Goal: Task Accomplishment & Management: Complete application form

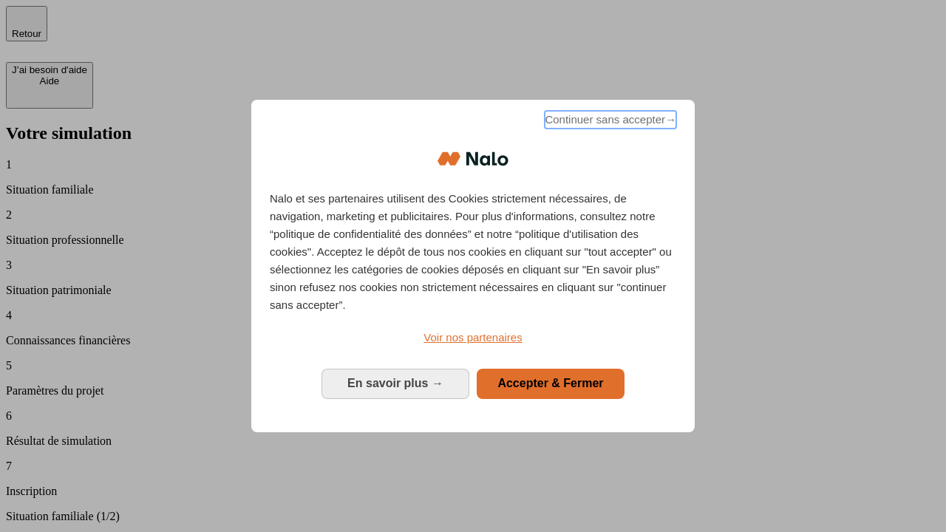
click at [609, 122] on span "Continuer sans accepter →" at bounding box center [611, 120] width 132 height 18
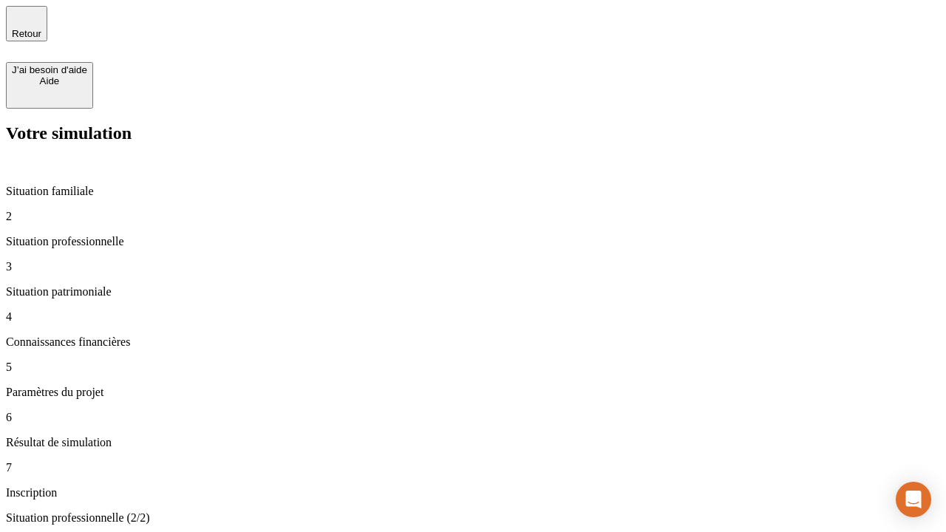
type input "30 000"
type input "1 000"
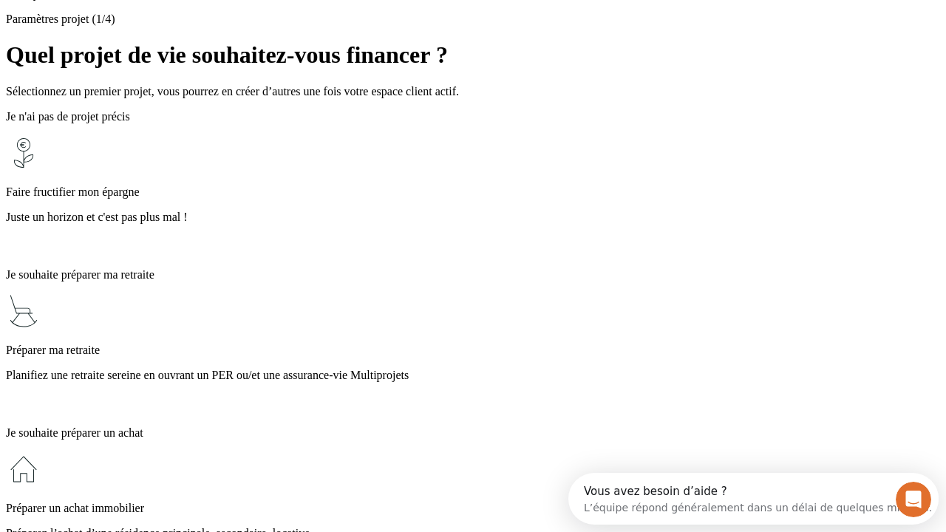
scroll to position [28, 0]
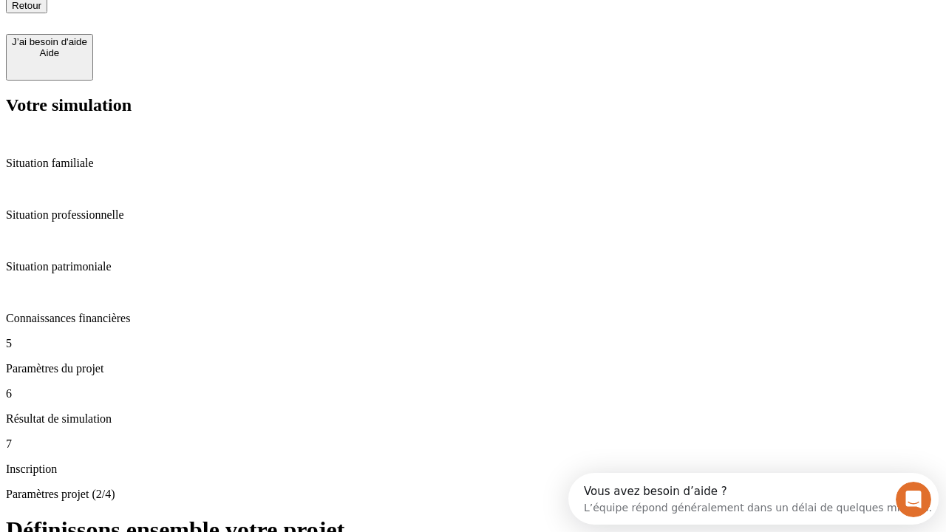
type input "40"
type input "200 000"
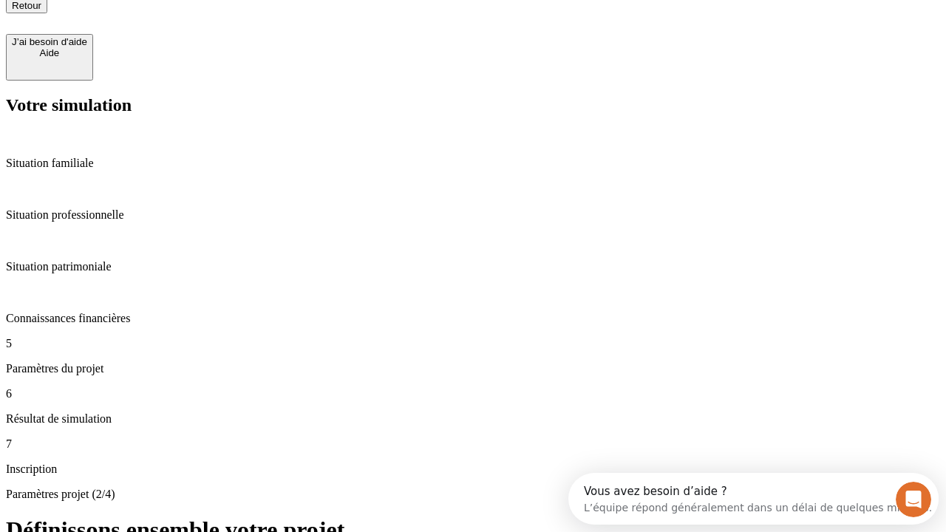
type input "640"
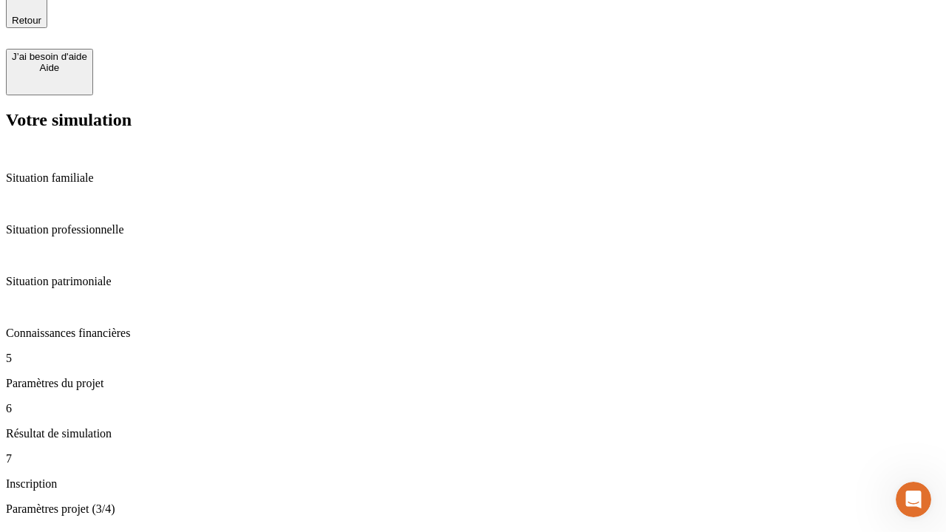
scroll to position [28, 0]
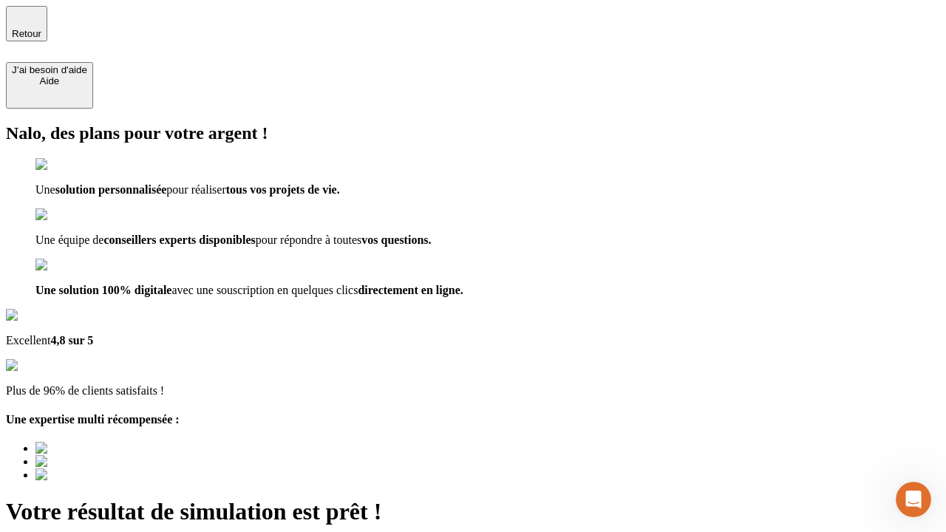
type input "[EMAIL_ADDRESS][DOMAIN_NAME]"
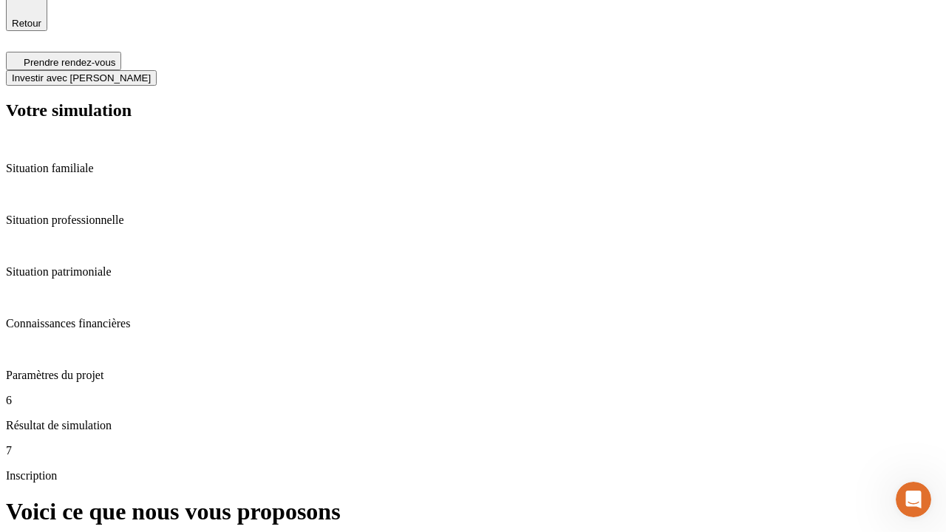
click at [151, 72] on span "Investir avec [PERSON_NAME]" at bounding box center [81, 77] width 139 height 11
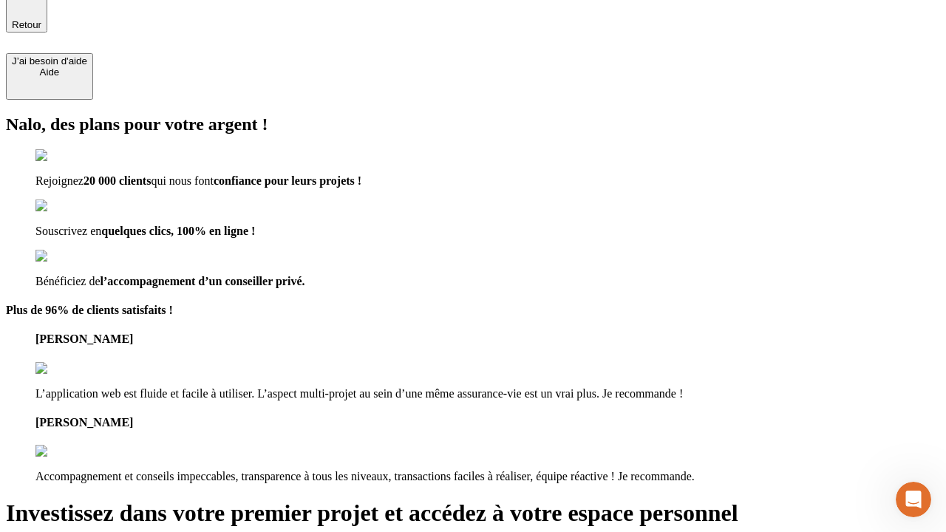
type input "[EMAIL_ADDRESS][DOMAIN_NAME]"
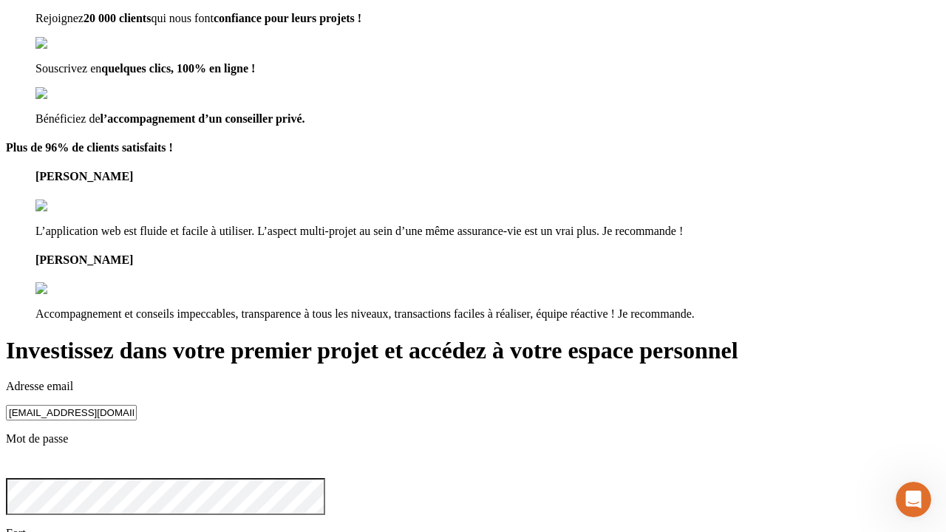
scroll to position [46, 0]
